Goal: Check status: Check status

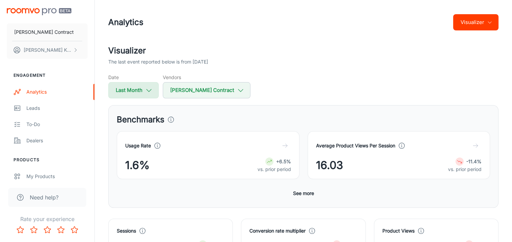
click at [152, 92] on icon "button" at bounding box center [148, 90] width 7 height 7
select select "8"
select select "2025"
select select "8"
select select "2025"
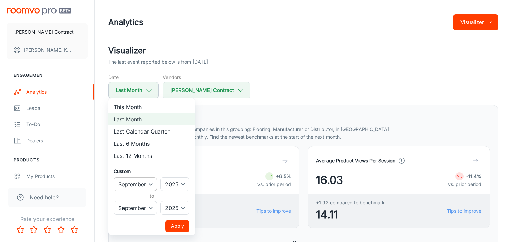
click at [142, 185] on select "January February March April May June July August September October November De…" at bounding box center [135, 185] width 43 height 14
select select "5"
click at [114, 178] on select "January February March April May June July August September October November De…" at bounding box center [135, 185] width 43 height 14
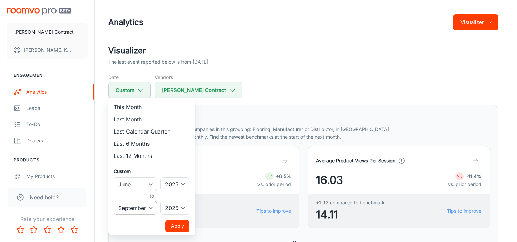
click at [146, 209] on select "January February March April May June July August September October November De…" at bounding box center [135, 208] width 43 height 14
select select "5"
click at [114, 201] on select "January February March April May June July August September October November De…" at bounding box center [135, 208] width 43 height 14
click at [180, 229] on button "Apply" at bounding box center [178, 226] width 24 height 12
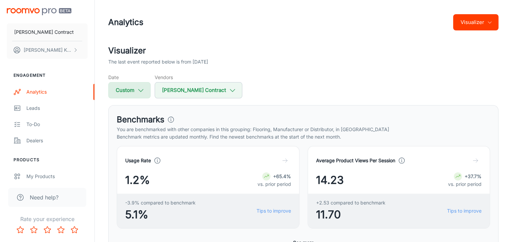
click at [145, 88] on button "Custom" at bounding box center [129, 90] width 42 height 16
select select "5"
select select "2025"
select select "5"
select select "2025"
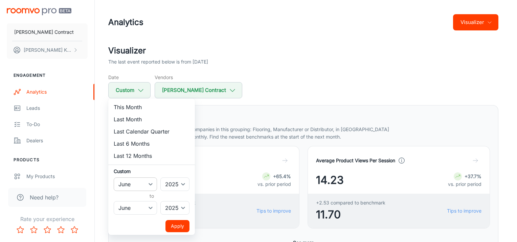
click at [144, 186] on select "January February March April May June July August September October November De…" at bounding box center [135, 185] width 43 height 14
select select "6"
click at [114, 178] on select "January February March April May June July August September October November De…" at bounding box center [135, 185] width 43 height 14
click at [142, 209] on select "January February March April May June July August September October November De…" at bounding box center [135, 208] width 43 height 14
select select "6"
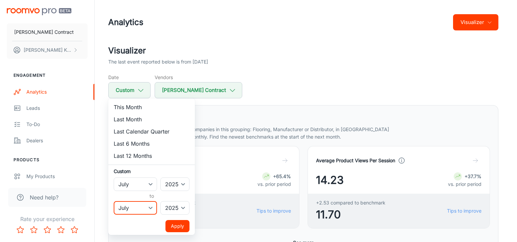
click at [114, 201] on select "January February March April May June July August September October November De…" at bounding box center [135, 208] width 43 height 14
click at [173, 226] on button "Apply" at bounding box center [178, 226] width 24 height 12
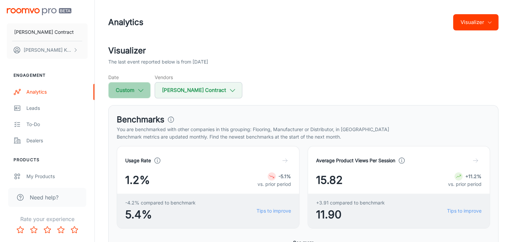
click at [146, 90] on button "Custom" at bounding box center [129, 90] width 42 height 16
select select "6"
select select "2025"
select select "6"
select select "2025"
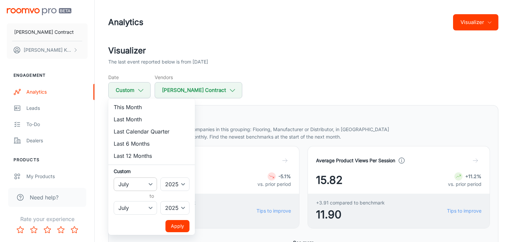
click at [144, 187] on select "January February March April May June July August September October November De…" at bounding box center [135, 185] width 43 height 14
select select "7"
click at [114, 178] on select "January February March April May June July August September October November De…" at bounding box center [135, 185] width 43 height 14
click at [142, 206] on select "January February March April May June July August September October November De…" at bounding box center [135, 208] width 43 height 14
select select "7"
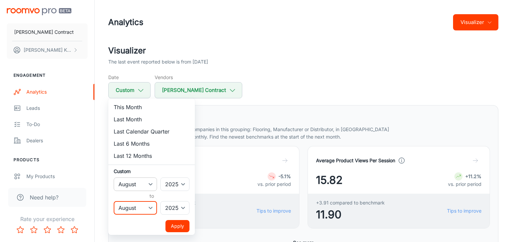
click at [114, 201] on select "January February March April May June July August September October November De…" at bounding box center [135, 208] width 43 height 14
click at [171, 226] on button "Apply" at bounding box center [178, 226] width 24 height 12
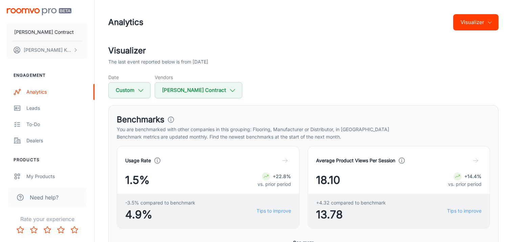
click at [152, 89] on div "Date Custom Vendors [PERSON_NAME] Contract" at bounding box center [303, 86] width 390 height 25
click at [144, 90] on icon "button" at bounding box center [140, 90] width 7 height 7
select select "7"
select select "2025"
select select "7"
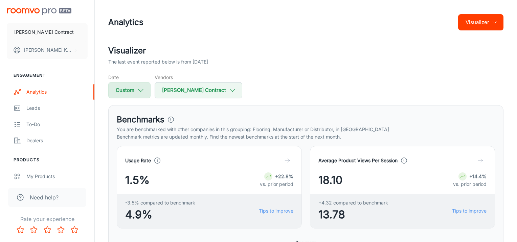
select select "2025"
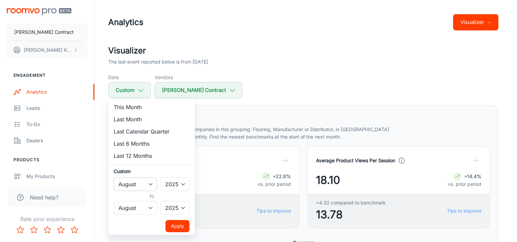
click at [137, 185] on select "January February March April May June July August September October November De…" at bounding box center [135, 185] width 43 height 14
select select "8"
click at [114, 178] on select "January February March April May June July August September October November De…" at bounding box center [135, 185] width 43 height 14
click at [136, 209] on select "January February March April May June July August September October November De…" at bounding box center [135, 208] width 43 height 14
click at [114, 201] on select "January February March April May June July August September October November De…" at bounding box center [135, 208] width 43 height 14
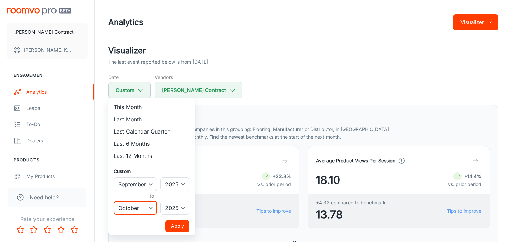
click at [136, 202] on select "January February March April May June July August September October November De…" at bounding box center [135, 208] width 43 height 14
select select "8"
click at [114, 201] on select "January February March April May June July August September October November De…" at bounding box center [135, 208] width 43 height 14
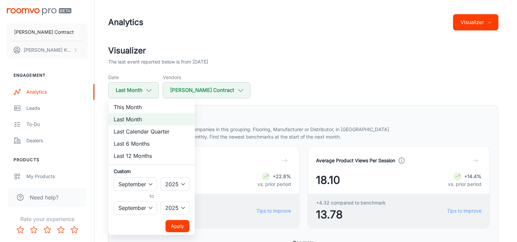
click at [172, 227] on button "Apply" at bounding box center [178, 226] width 24 height 12
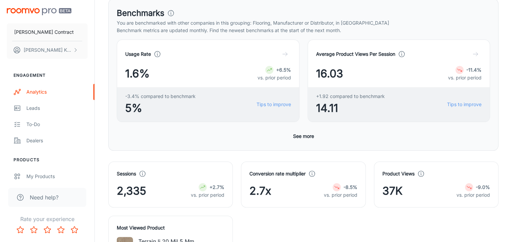
scroll to position [203, 0]
